Goal: Task Accomplishment & Management: Use online tool/utility

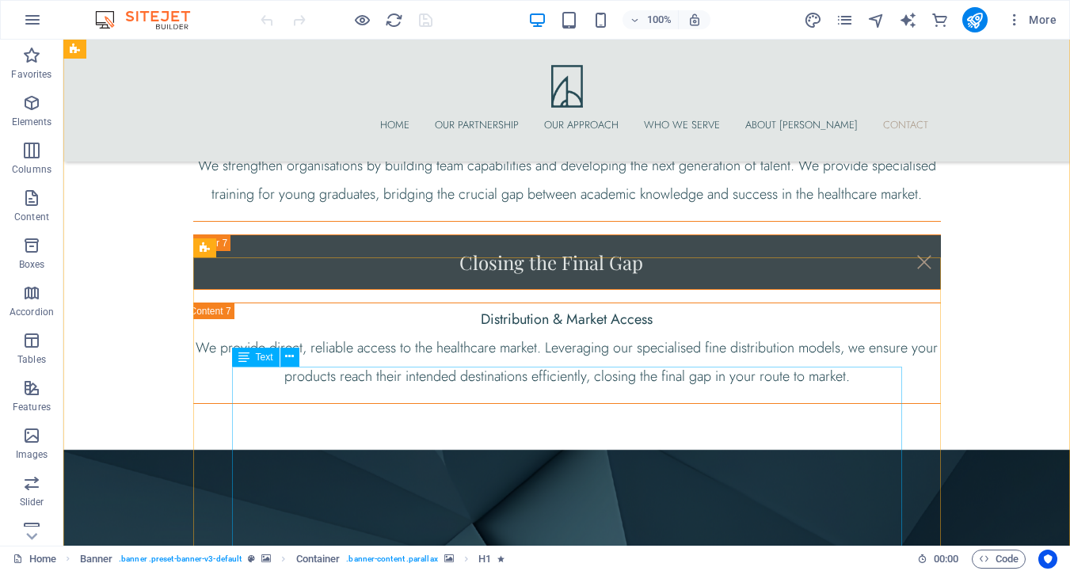
scroll to position [6289, 0]
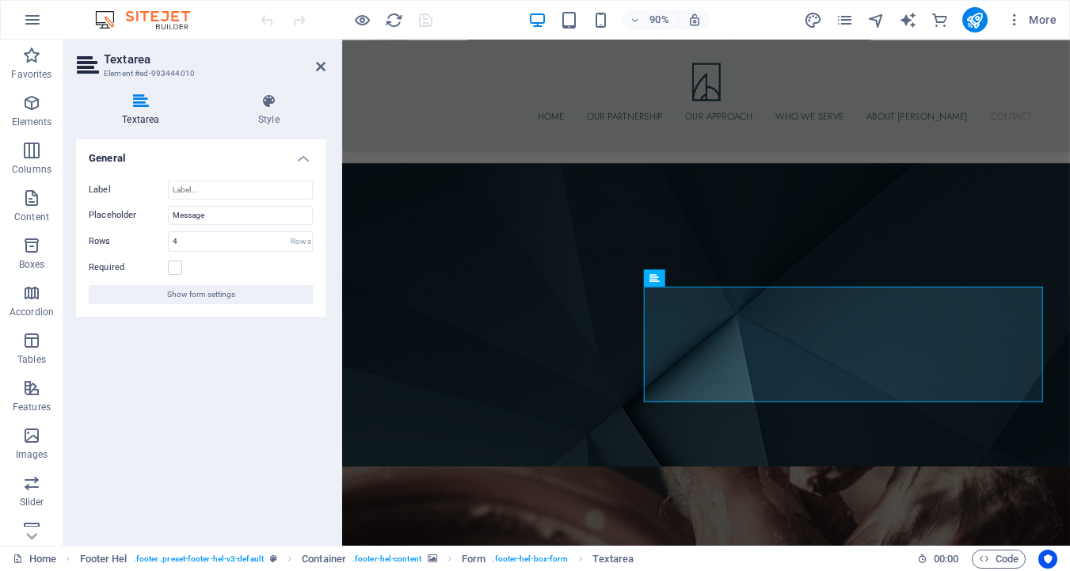
click at [235, 449] on div "General Label Placeholder Message Rows 4 Rows Required Show form settings" at bounding box center [201, 336] width 250 height 394
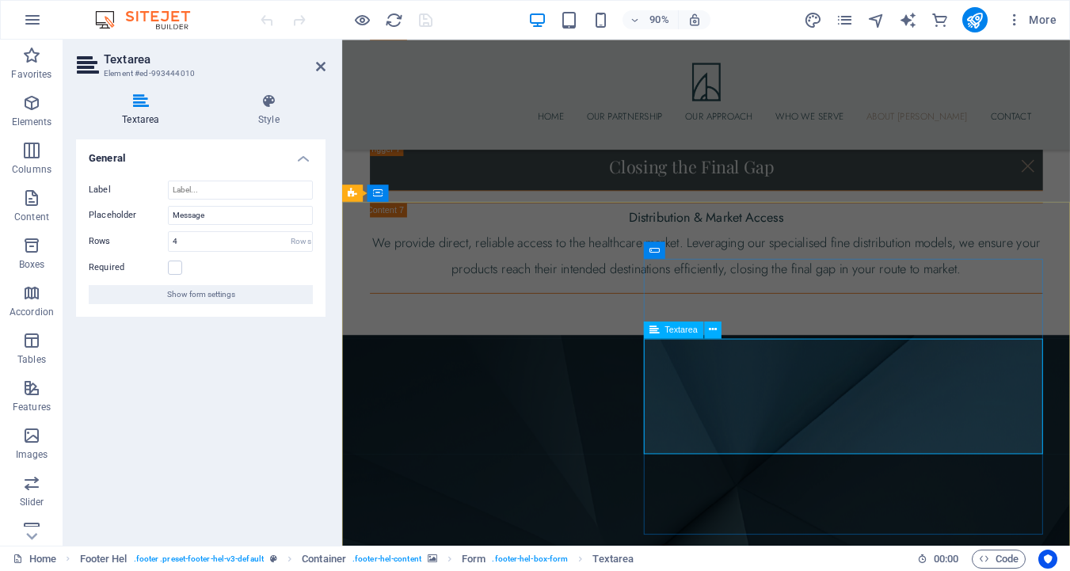
scroll to position [6020, 0]
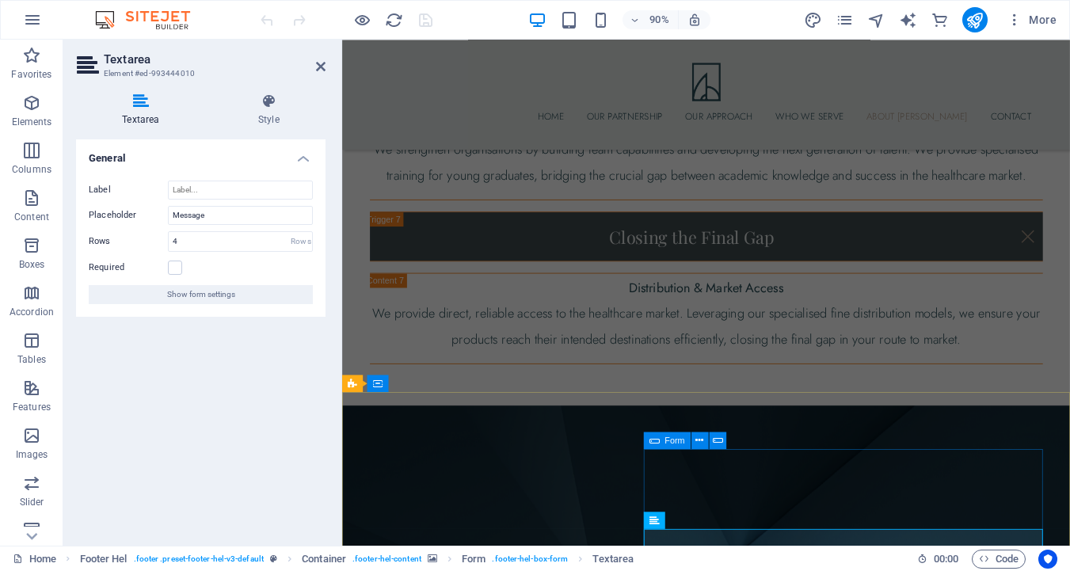
click at [662, 440] on div "Form" at bounding box center [666, 440] width 47 height 17
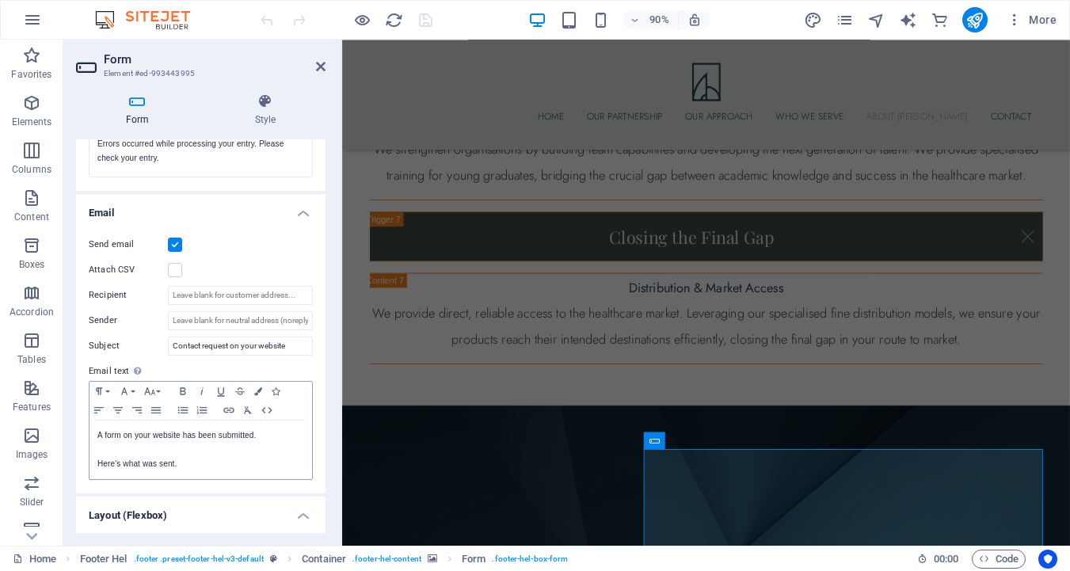
scroll to position [350, 0]
click at [209, 295] on input "Recipient" at bounding box center [240, 296] width 145 height 19
type input "[EMAIL_ADDRESS][DOMAIN_NAME]"
click at [217, 266] on div "Attach CSV" at bounding box center [201, 270] width 224 height 19
click at [250, 326] on input "Sender" at bounding box center [240, 321] width 145 height 19
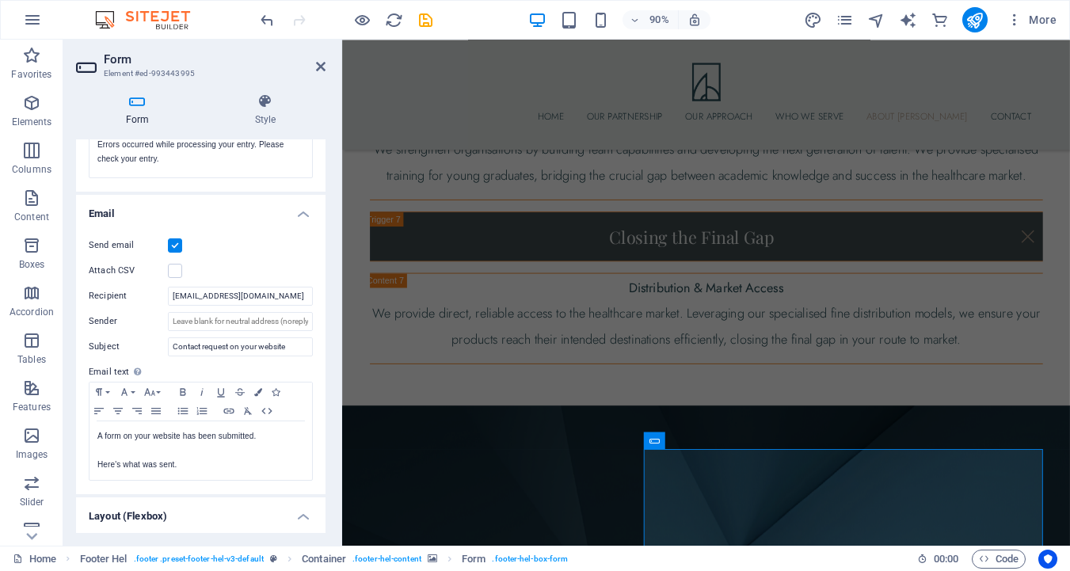
click at [246, 250] on div "Send email" at bounding box center [201, 245] width 224 height 19
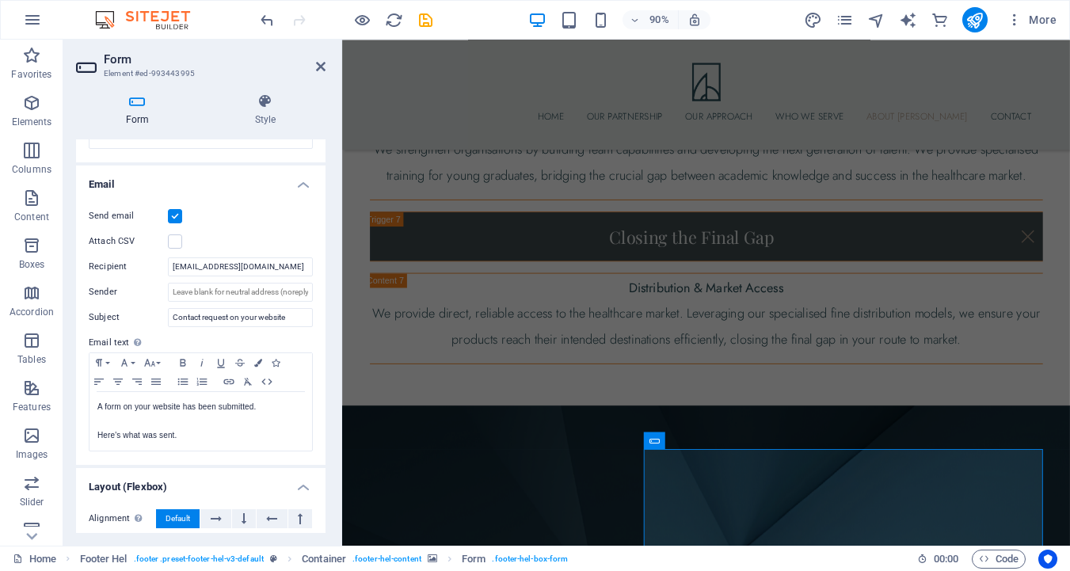
scroll to position [492, 0]
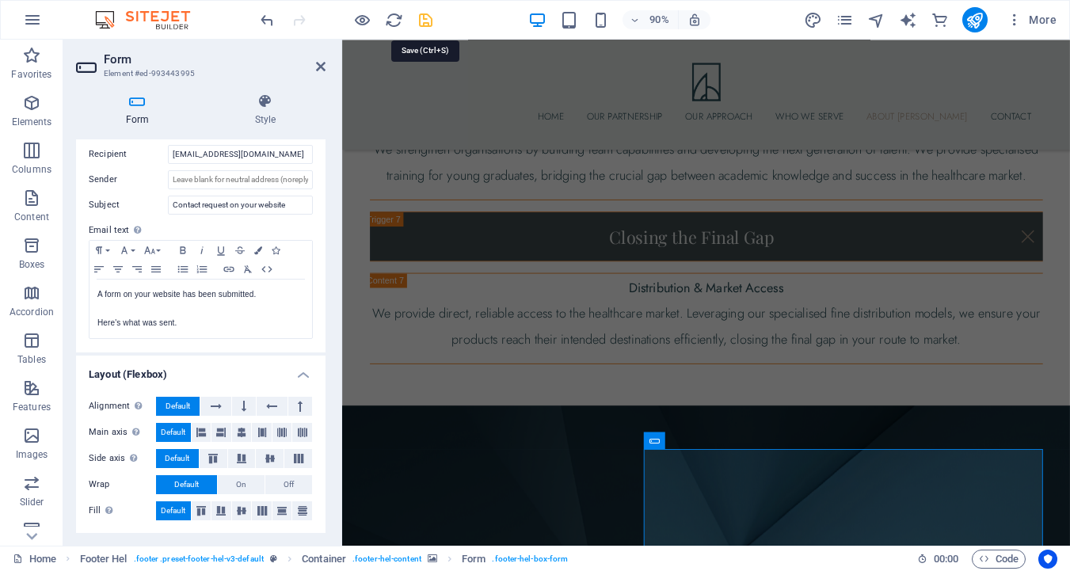
click at [423, 17] on icon "save" at bounding box center [426, 20] width 18 height 18
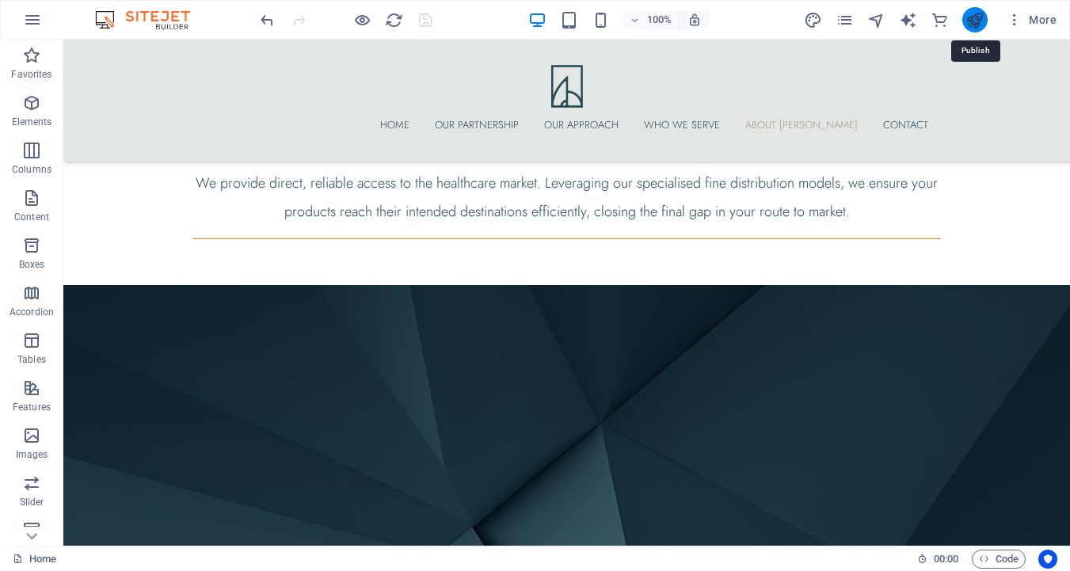
click at [973, 21] on icon "publish" at bounding box center [975, 20] width 18 height 18
